Goal: Task Accomplishment & Management: Manage account settings

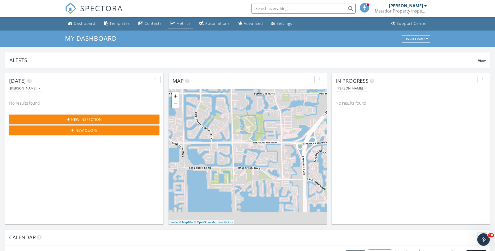
click at [179, 23] on div "Metrics" at bounding box center [183, 23] width 14 height 5
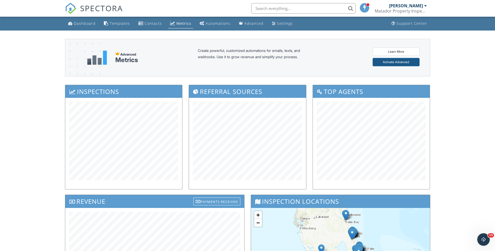
click at [387, 63] on link "Activate Advanced" at bounding box center [395, 62] width 47 height 8
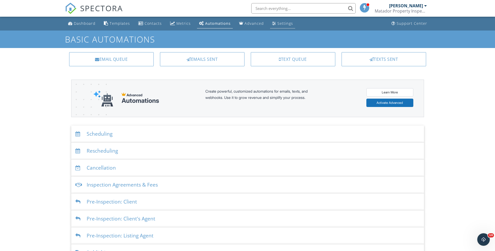
click at [284, 26] on div "Settings" at bounding box center [285, 23] width 16 height 5
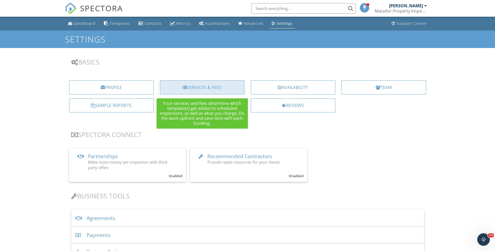
click at [212, 83] on div "Services & Fees" at bounding box center [202, 87] width 84 height 14
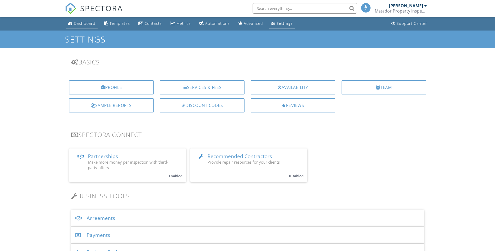
click at [81, 22] on div "Dashboard" at bounding box center [85, 23] width 22 height 5
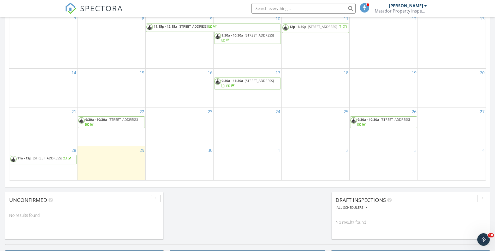
scroll to position [300, 0]
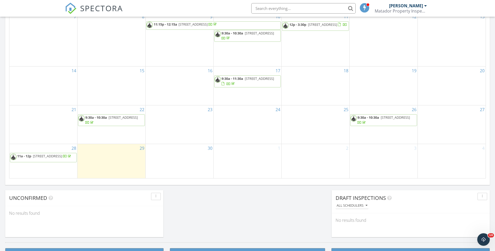
click at [56, 154] on span "20114 N Key Dr, Boca Raton 33498" at bounding box center [47, 156] width 29 height 5
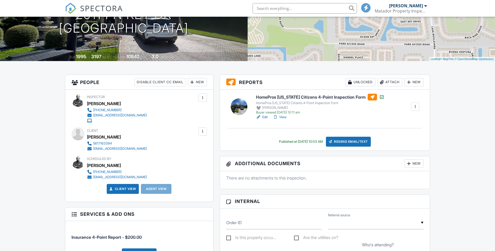
click at [203, 225] on li "Insurance 4-Point Report - $200.00" at bounding box center [138, 234] width 135 height 19
click at [202, 225] on li "Insurance 4-Point Report - $200.00" at bounding box center [138, 234] width 135 height 19
click at [203, 225] on li "Insurance 4-Point Report - $200.00" at bounding box center [138, 234] width 135 height 19
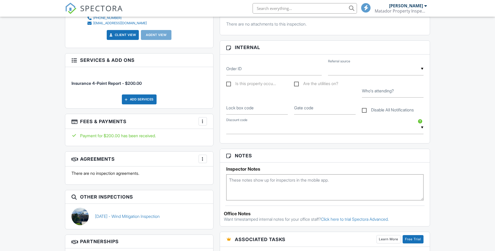
scroll to position [235, 0]
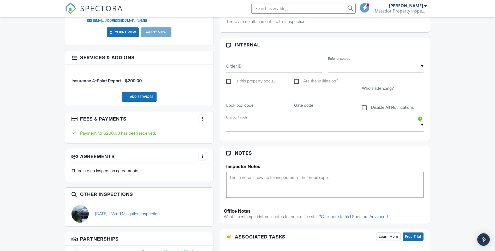
click at [204, 118] on div at bounding box center [202, 118] width 5 height 5
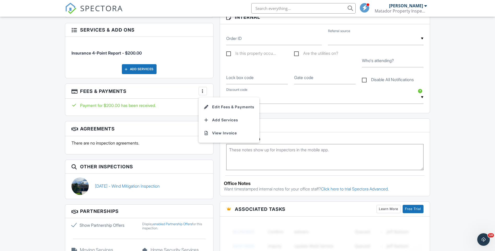
scroll to position [253, 0]
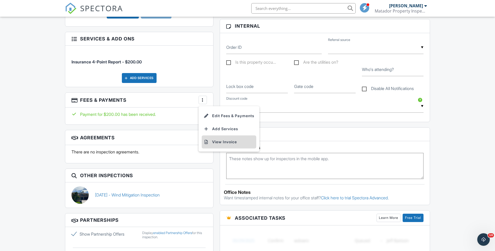
click at [226, 142] on li "View Invoice" at bounding box center [229, 141] width 54 height 13
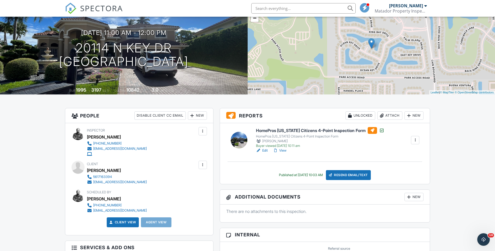
scroll to position [0, 0]
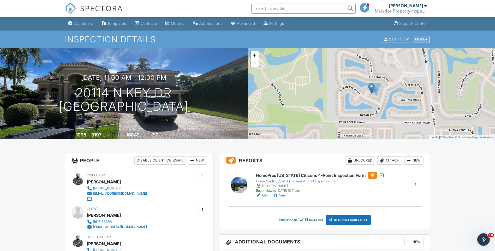
click at [422, 40] on div "More" at bounding box center [420, 39] width 17 height 7
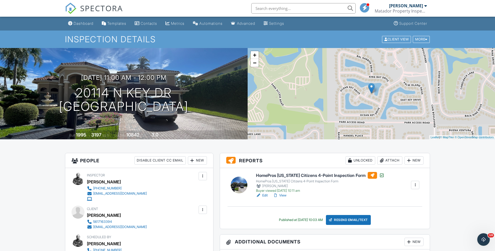
click at [396, 8] on div "Matador Property Inspections" at bounding box center [400, 10] width 52 height 5
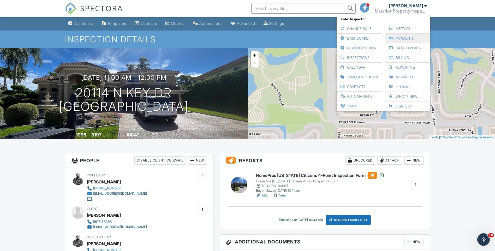
click at [402, 39] on link "Payments" at bounding box center [407, 38] width 40 height 9
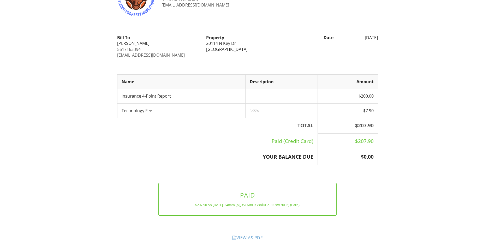
scroll to position [28, 0]
click at [252, 235] on div "View as PDF" at bounding box center [247, 236] width 47 height 9
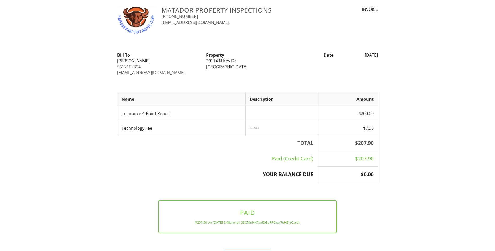
scroll to position [0, 0]
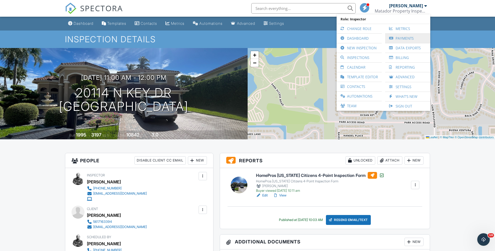
click at [406, 40] on link "Payments" at bounding box center [407, 38] width 40 height 9
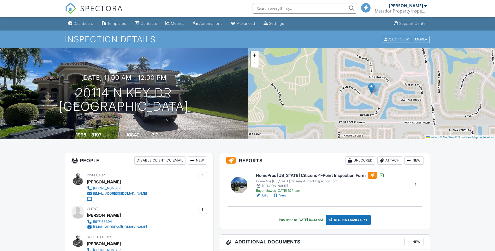
click at [420, 9] on div "Matador Property Inspections" at bounding box center [400, 10] width 52 height 5
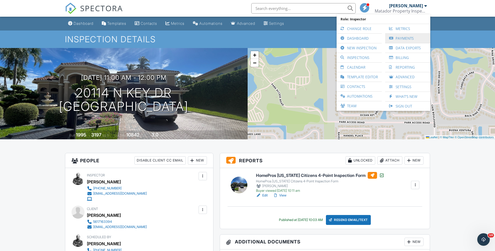
click at [406, 38] on link "Payments" at bounding box center [407, 38] width 40 height 9
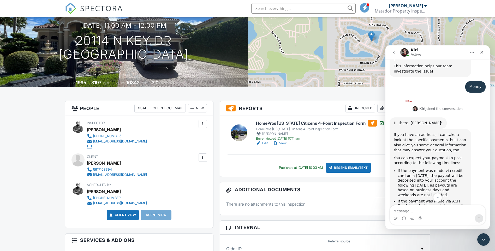
scroll to position [564, 0]
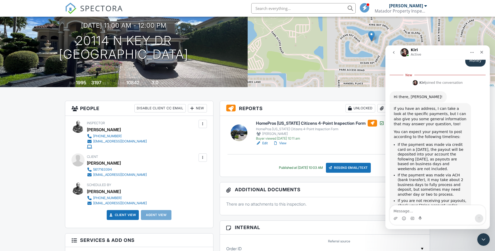
click at [412, 211] on textarea "Message…" at bounding box center [437, 209] width 95 height 9
type textarea "yes from 20114"
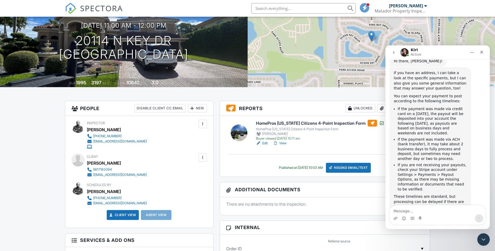
scroll to position [612, 0]
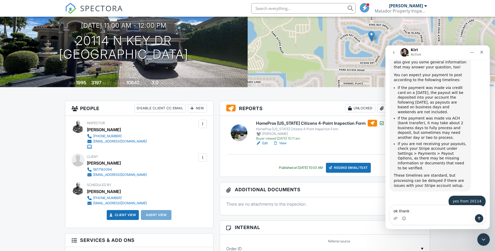
type textarea "ok thanks"
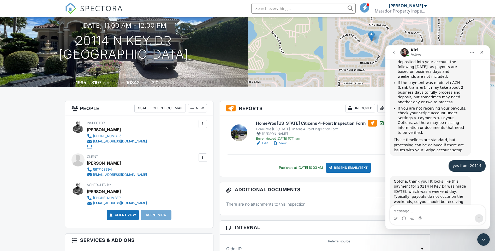
scroll to position [659, 0]
